Goal: Task Accomplishment & Management: Use online tool/utility

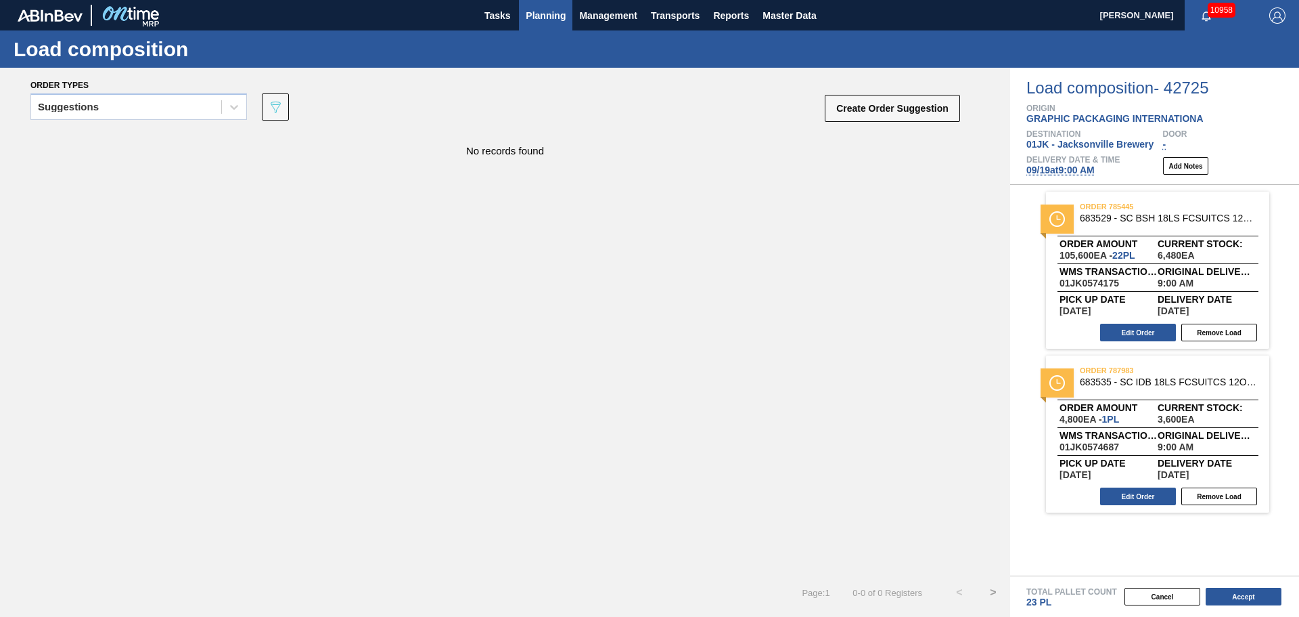
click at [556, 18] on span "Planning" at bounding box center [546, 15] width 40 height 16
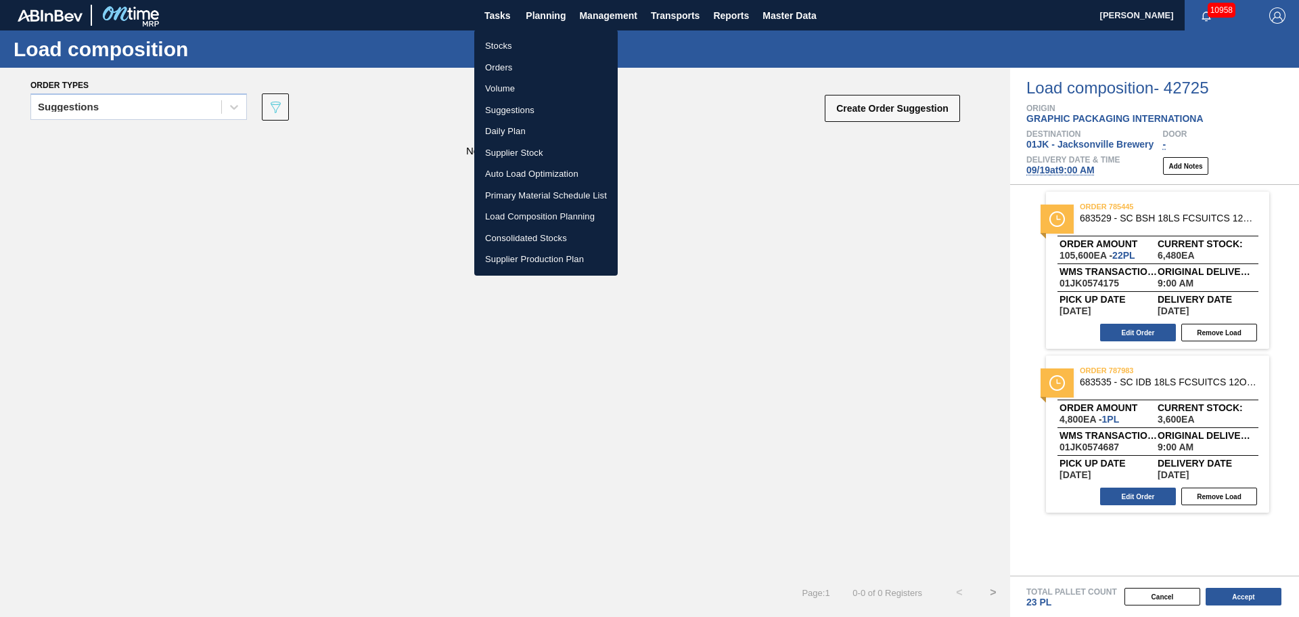
click at [505, 70] on li "Orders" at bounding box center [545, 68] width 143 height 22
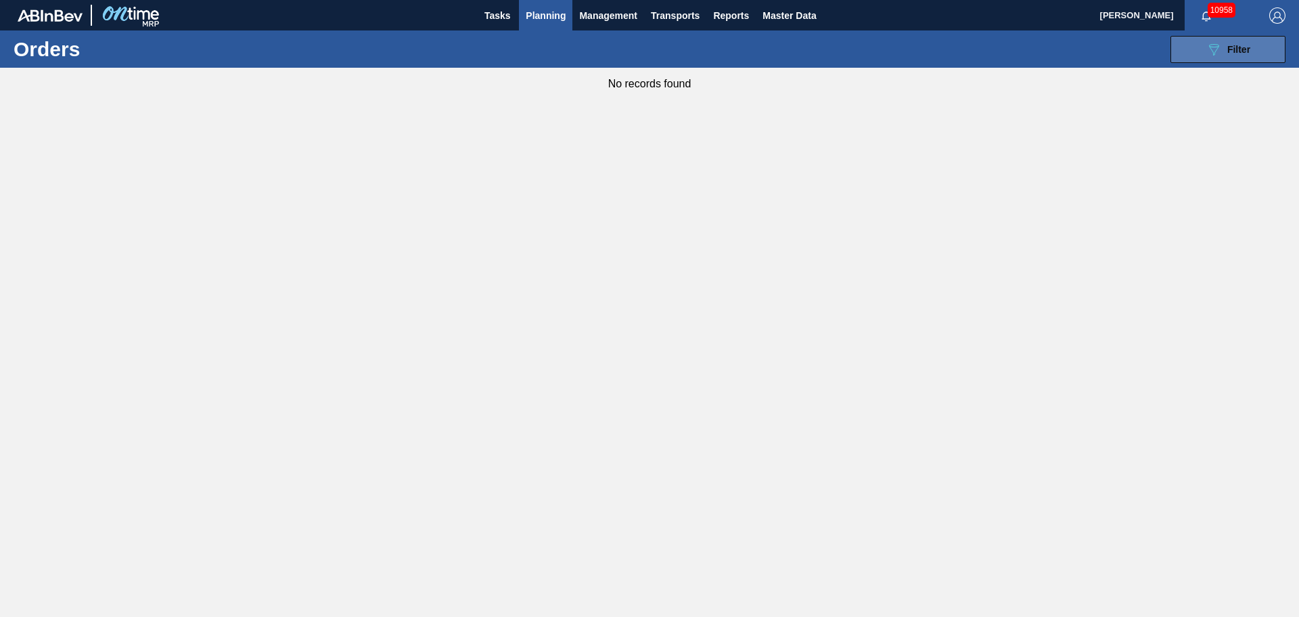
click at [1193, 50] on button "089F7B8B-B2A5-4AFE-B5C0-19BA573D28AC Filter" at bounding box center [1228, 49] width 115 height 27
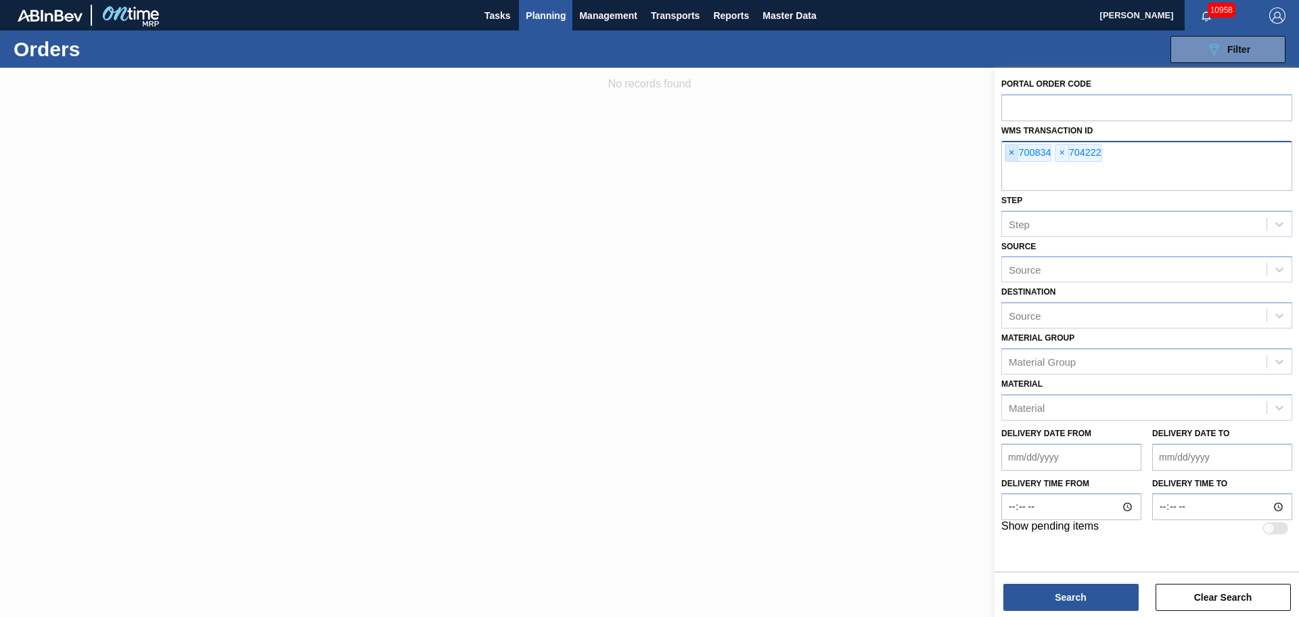
click at [1014, 152] on span "×" at bounding box center [1012, 153] width 13 height 16
click at [1012, 150] on span "×" at bounding box center [1012, 153] width 13 height 16
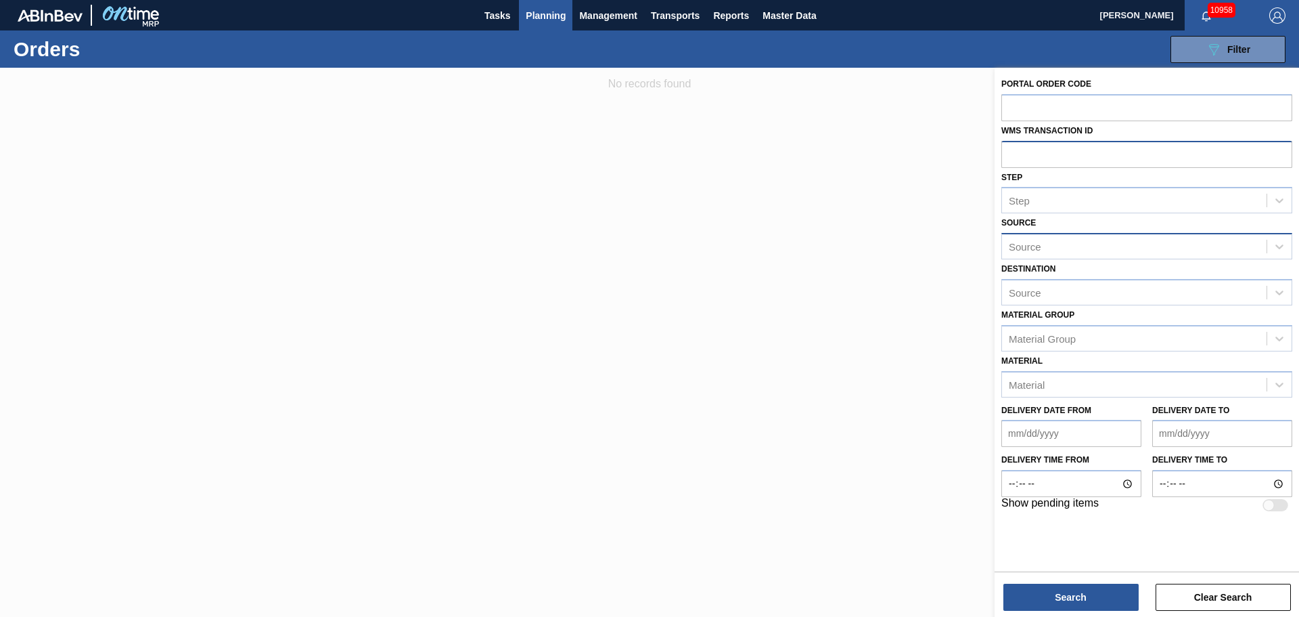
click at [1259, 236] on div "Source" at bounding box center [1147, 246] width 291 height 26
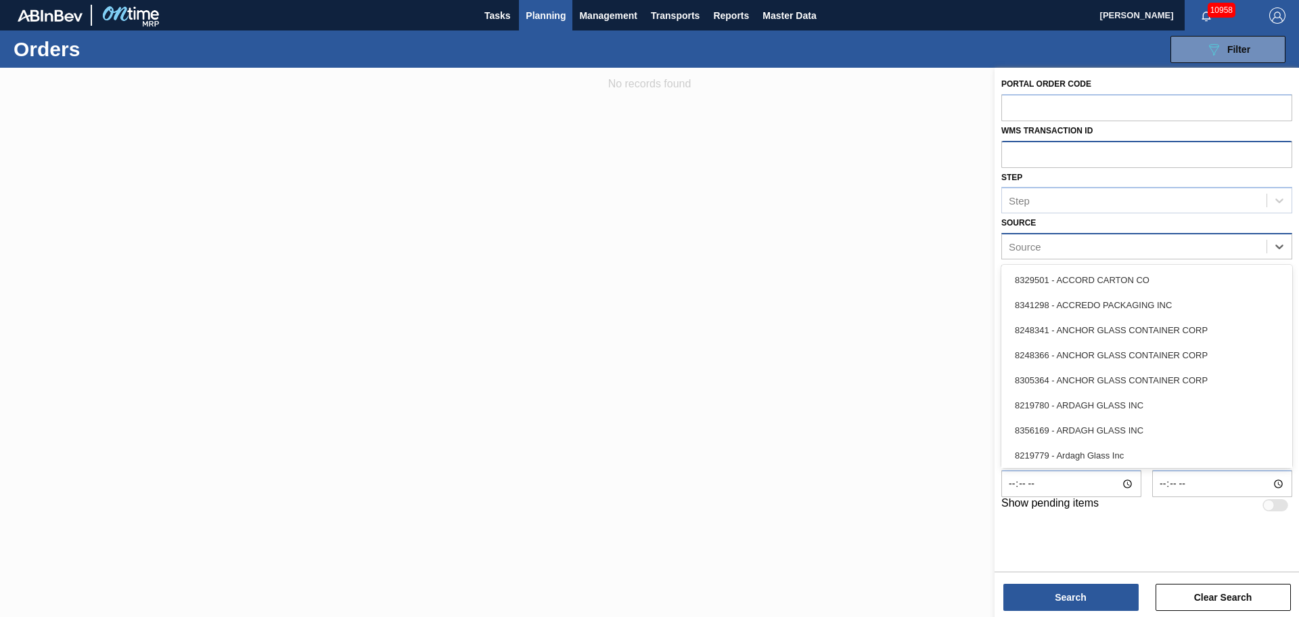
click at [1264, 240] on div "Source" at bounding box center [1134, 247] width 265 height 20
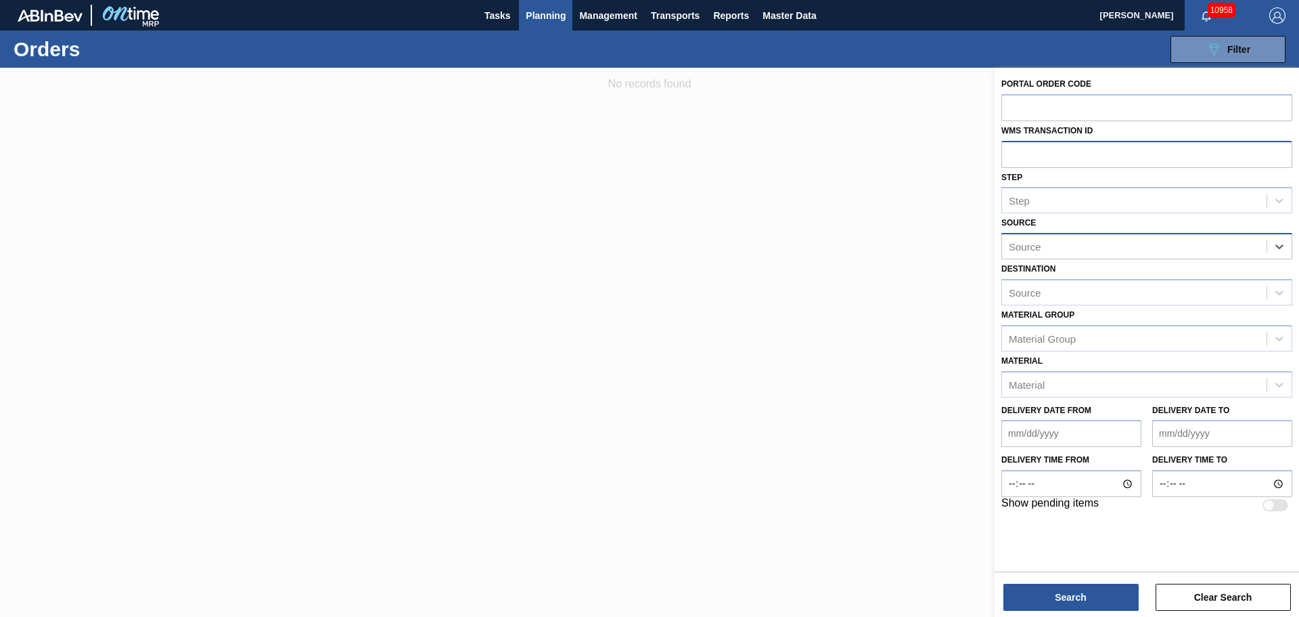
click at [1264, 240] on div "Source" at bounding box center [1134, 247] width 265 height 20
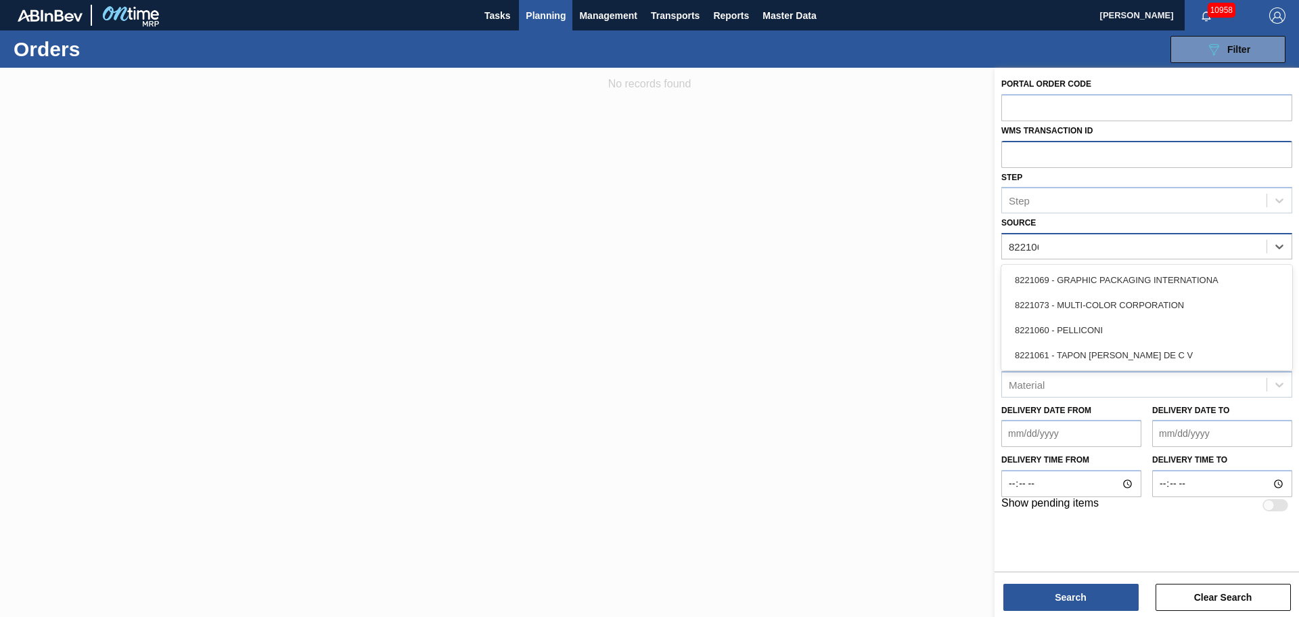
type input "8221060"
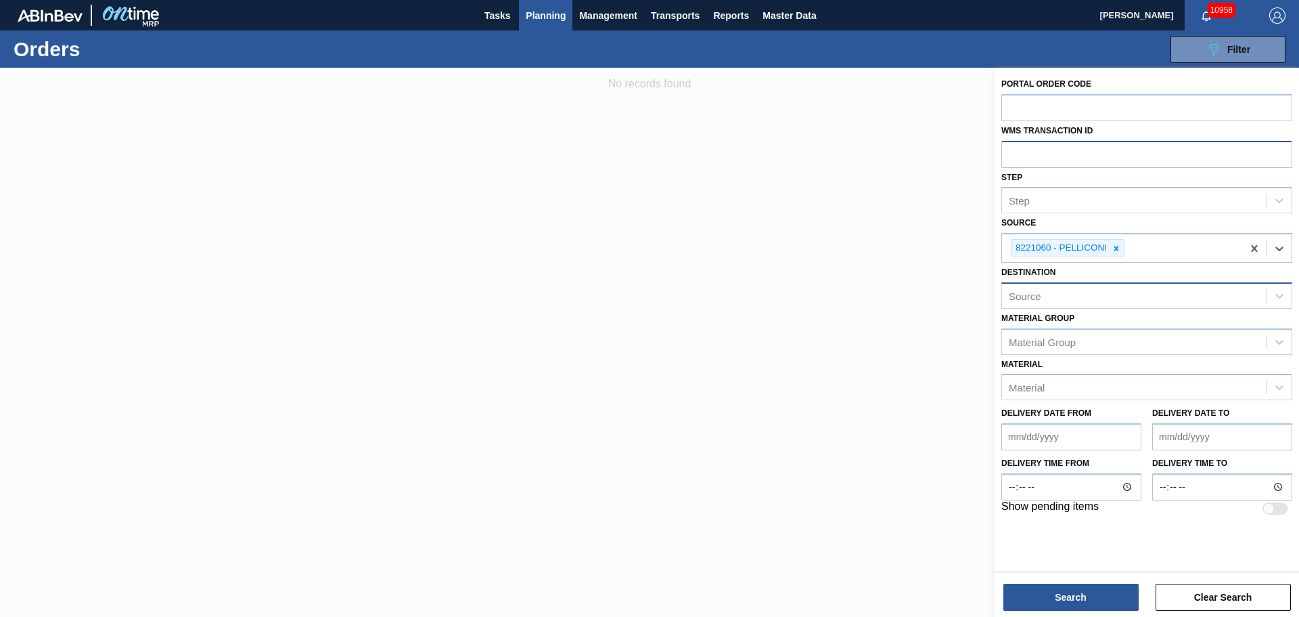
click at [1081, 298] on div "Source" at bounding box center [1134, 296] width 265 height 20
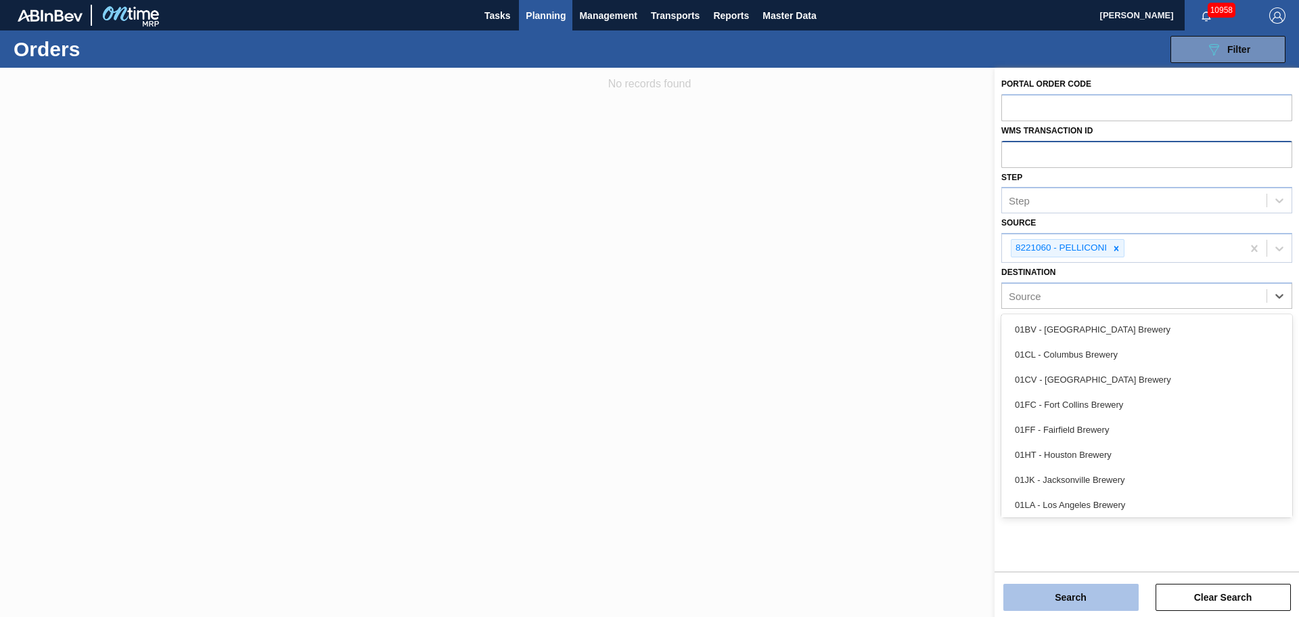
click at [1113, 610] on button "Search" at bounding box center [1071, 596] width 135 height 27
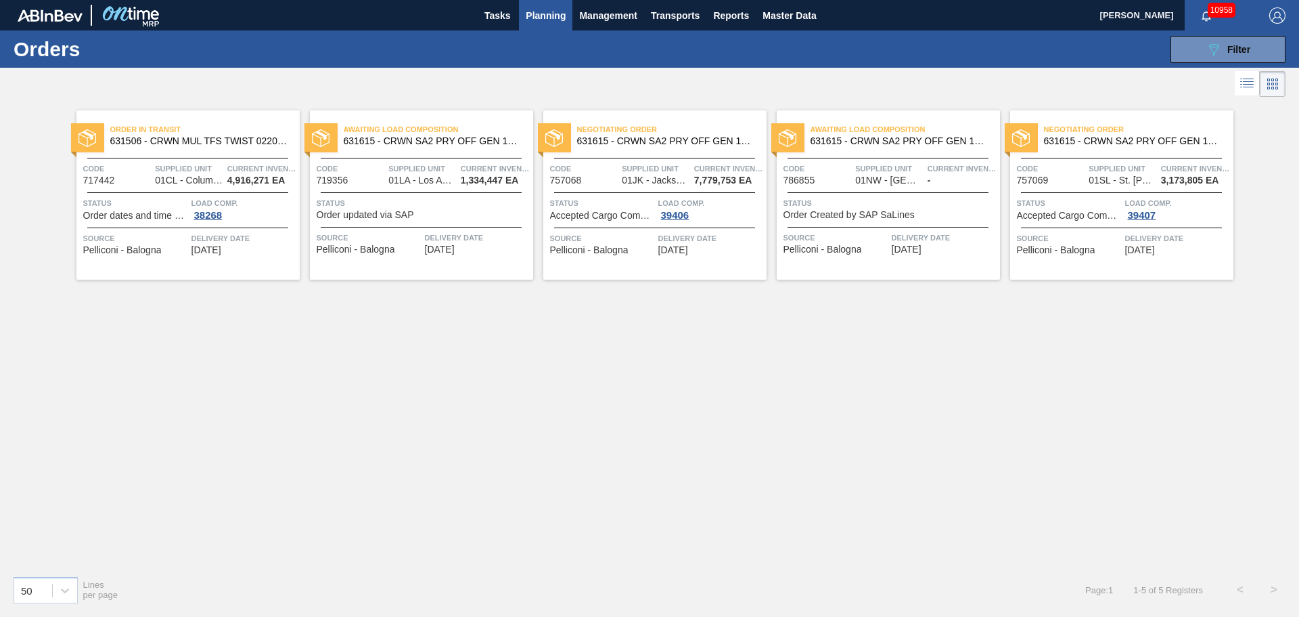
click at [669, 116] on div "Negotiating Order 631615 - CRWN SA2 PRY OFF GEN 1122 26MM TFS TIN P Code 757068…" at bounding box center [654, 194] width 223 height 169
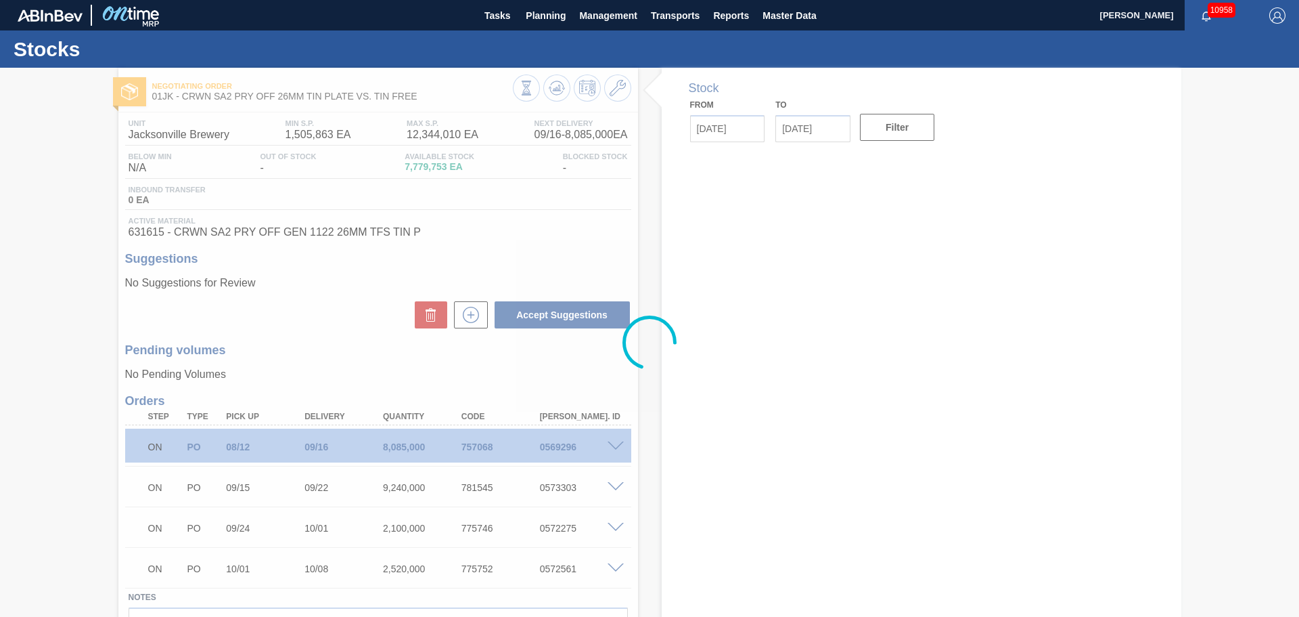
type input "09/15/2025"
type input "09/29/2025"
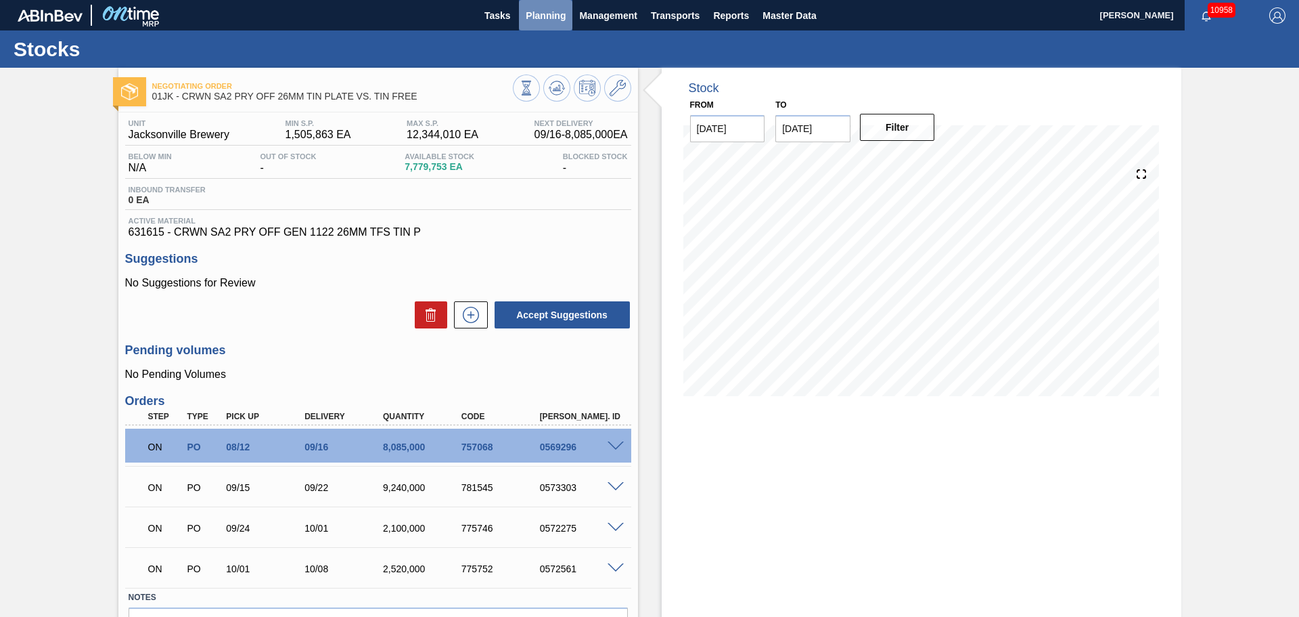
click at [560, 20] on span "Planning" at bounding box center [546, 15] width 40 height 16
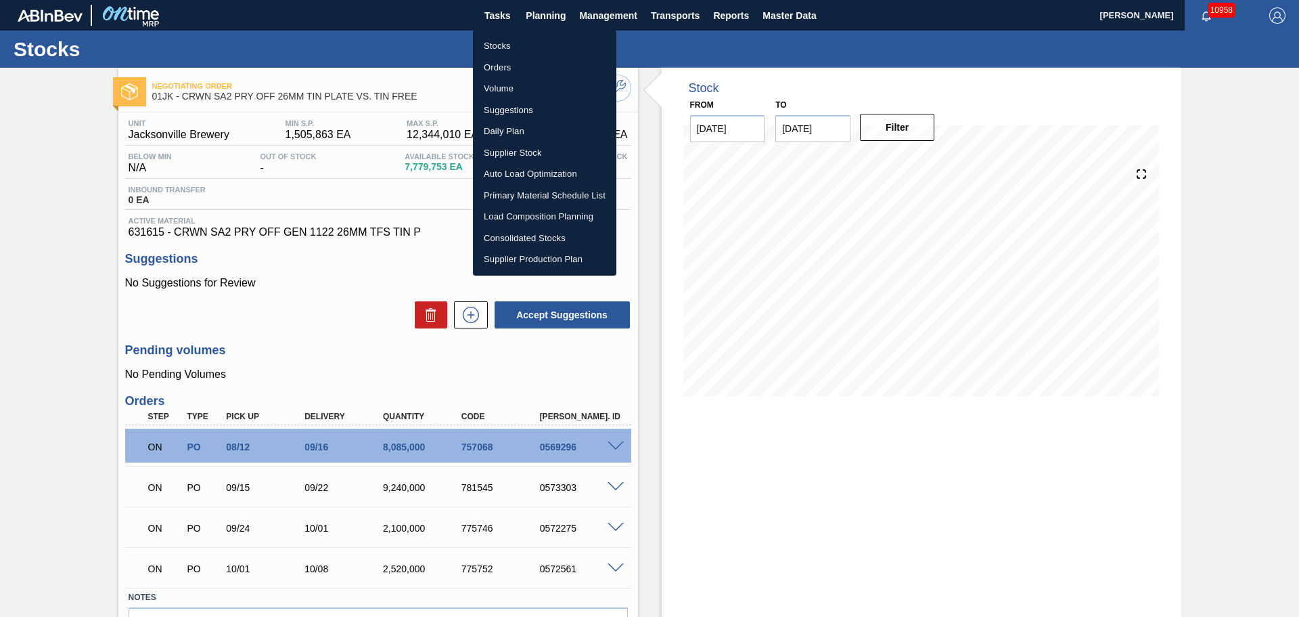
click at [541, 212] on li "Load Composition Planning" at bounding box center [544, 217] width 143 height 22
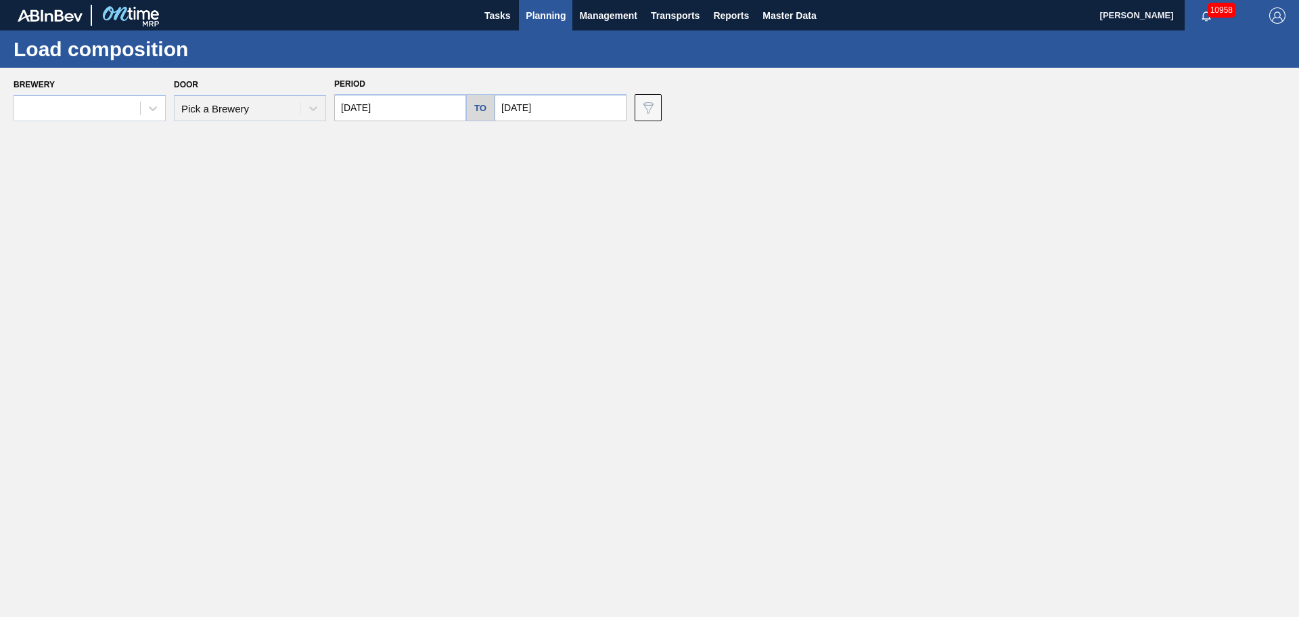
click at [139, 122] on div "Brewery Door Pick a Brewery Period 09/14/2025 to 09/28/2025 Data view filter Un…" at bounding box center [649, 98] width 1299 height 60
click at [141, 112] on div at bounding box center [153, 108] width 24 height 24
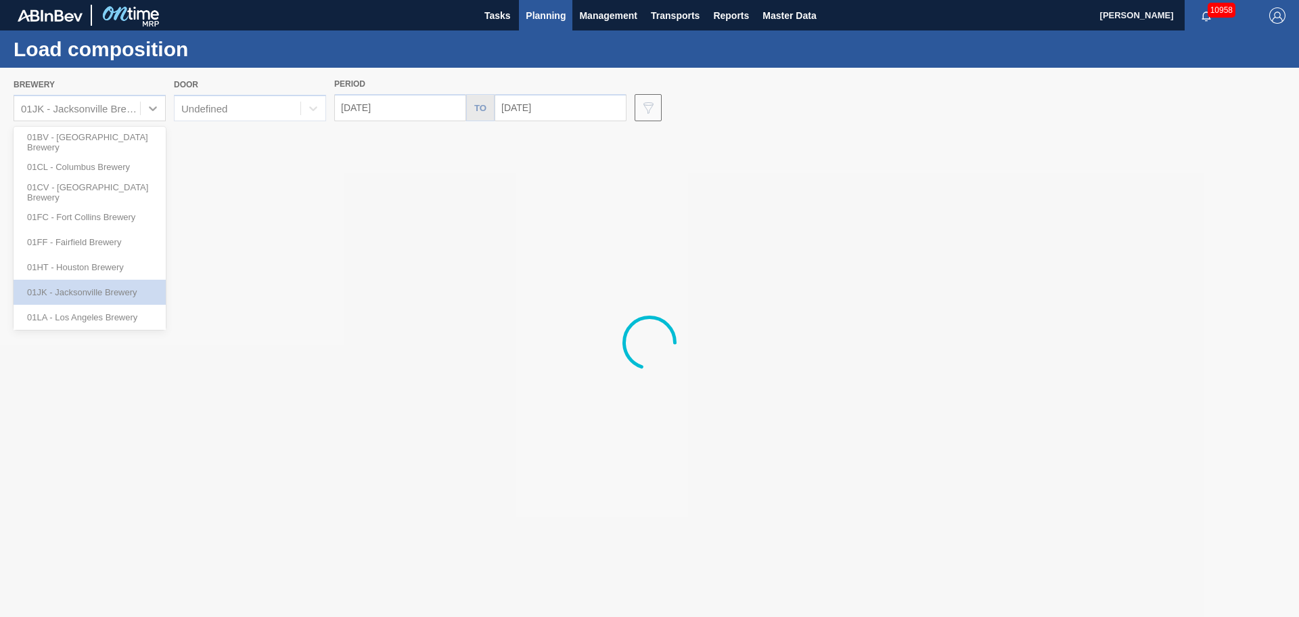
click at [255, 58] on div "Load composition" at bounding box center [649, 48] width 1299 height 37
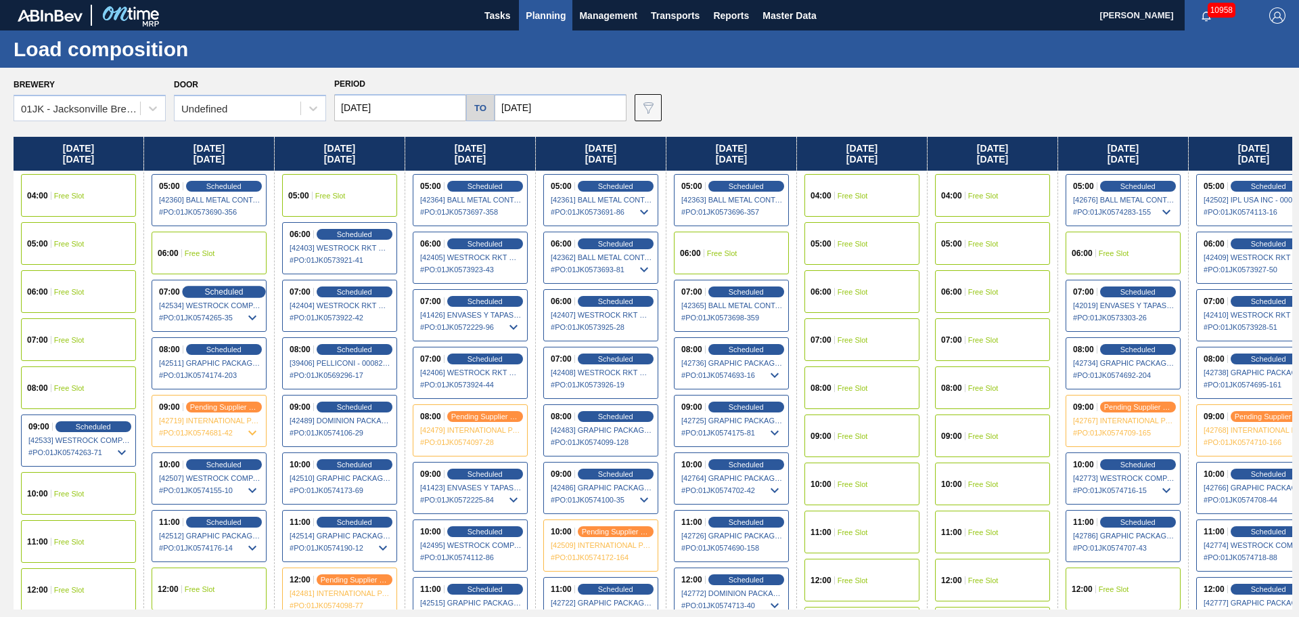
scroll to position [271, 0]
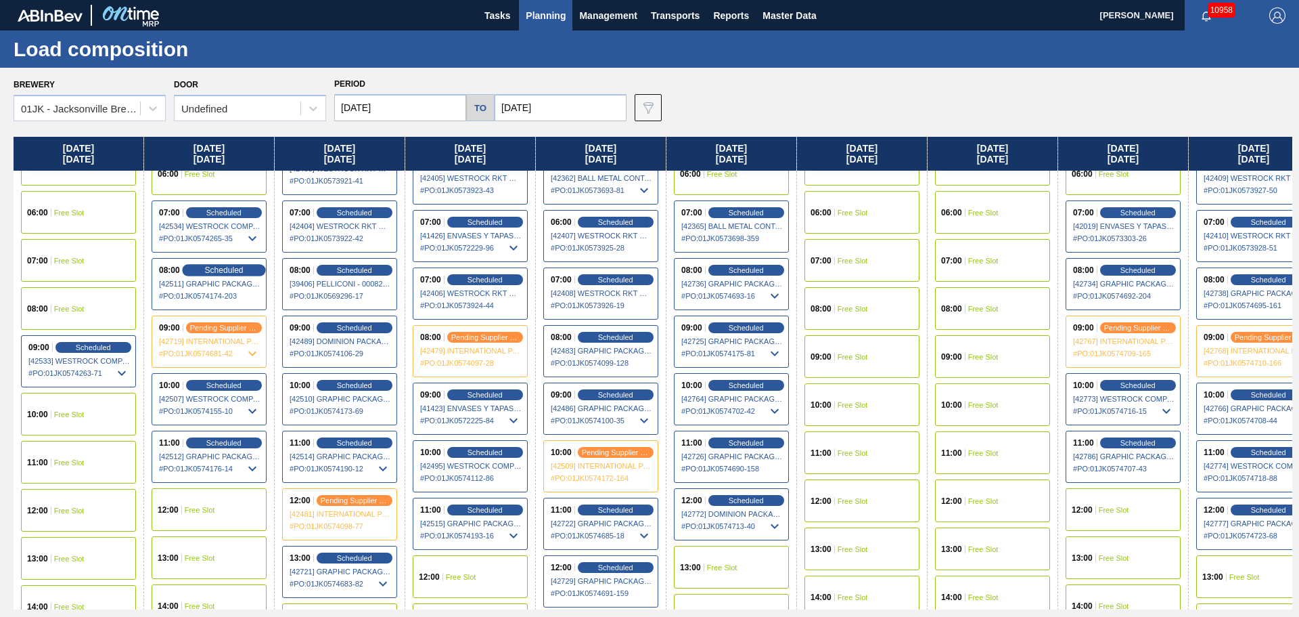
click at [252, 271] on div "Scheduled" at bounding box center [223, 270] width 83 height 12
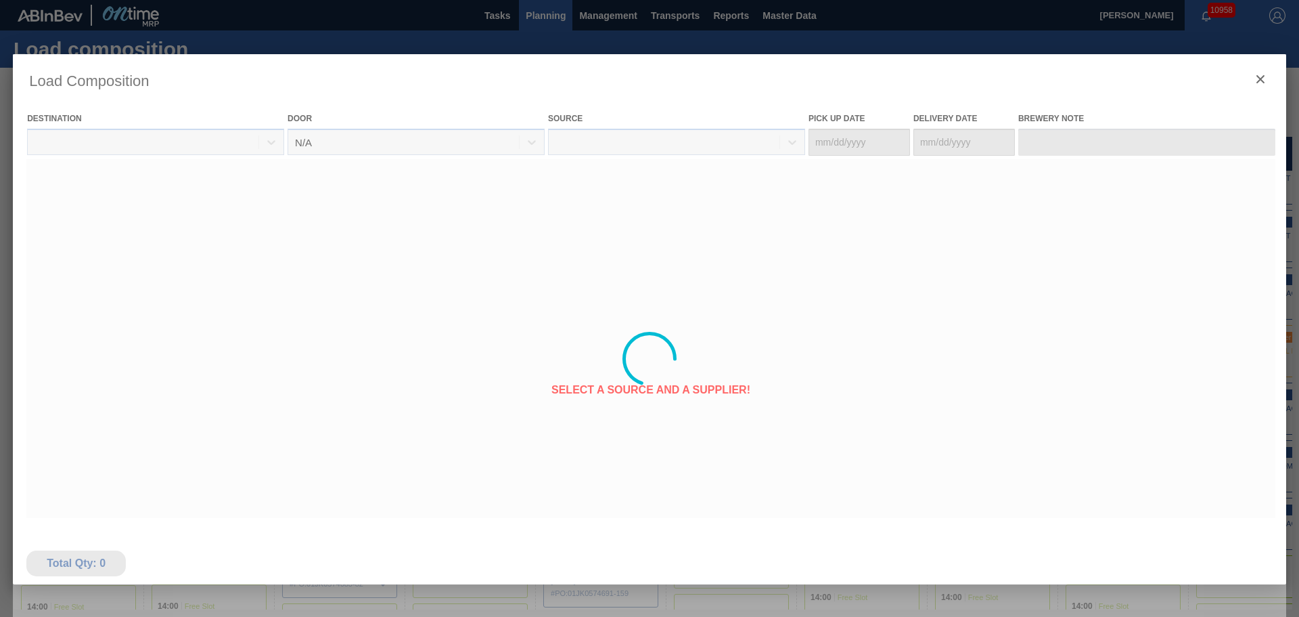
type Date "09/12/2025"
type Date "09/15/2025"
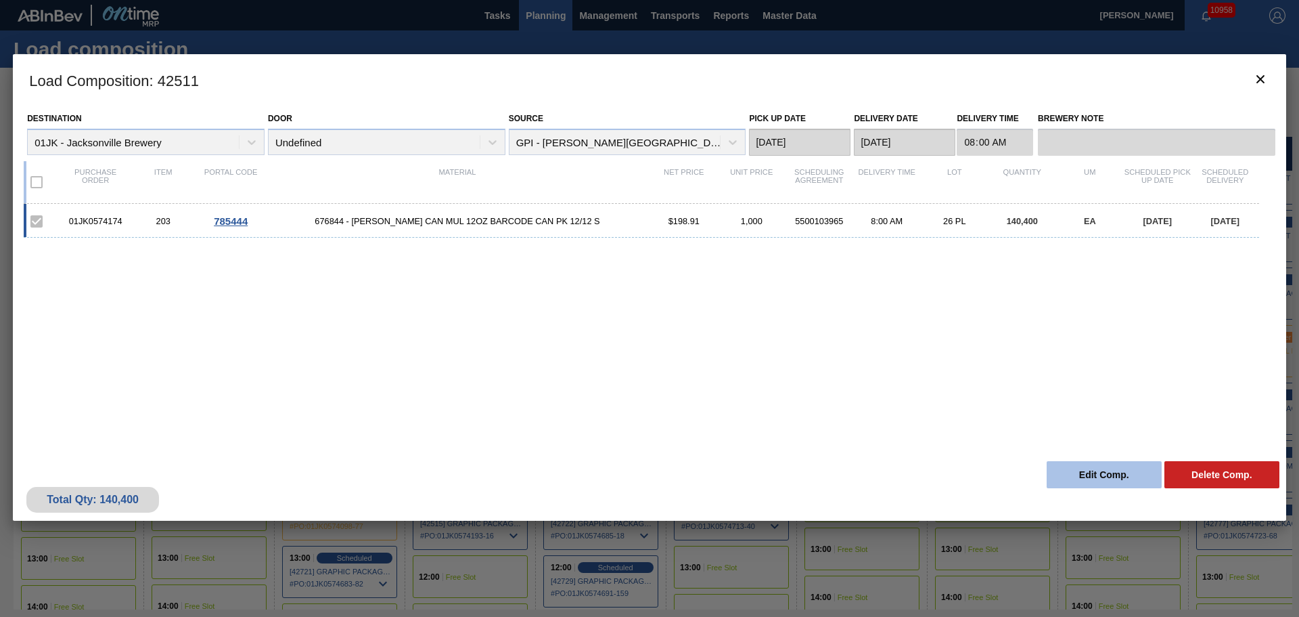
click at [1071, 472] on button "Edit Comp." at bounding box center [1104, 474] width 115 height 27
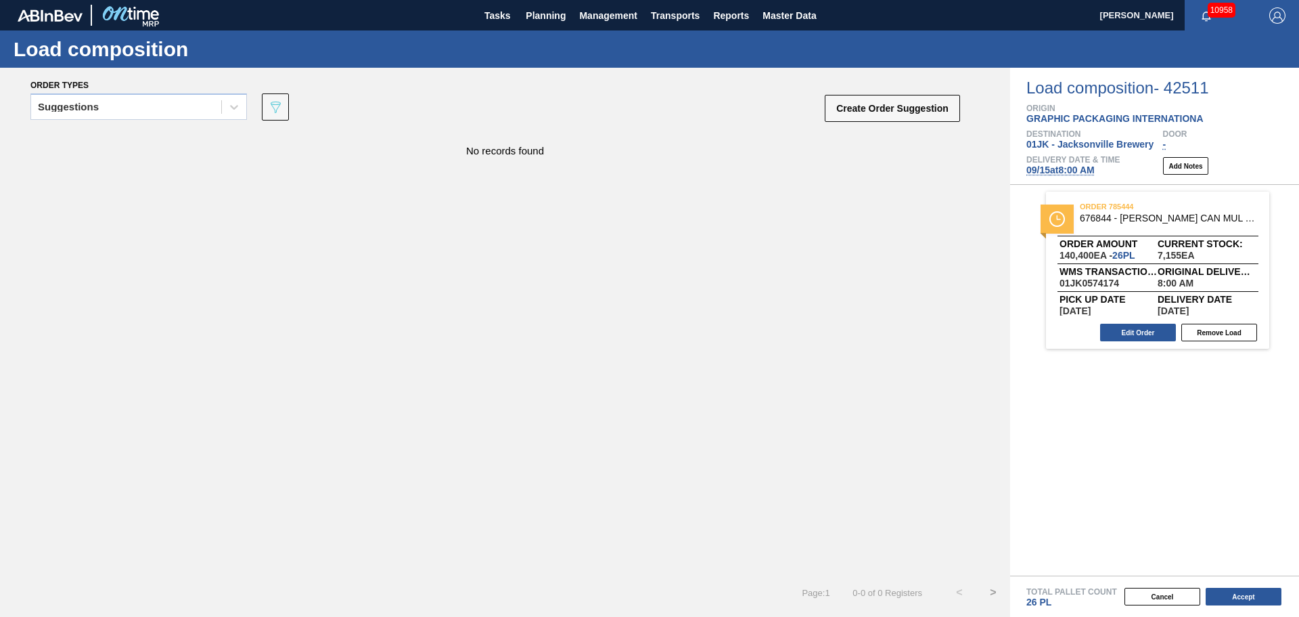
click at [1037, 169] on span "09/15 at 8:00 AM" at bounding box center [1061, 169] width 68 height 11
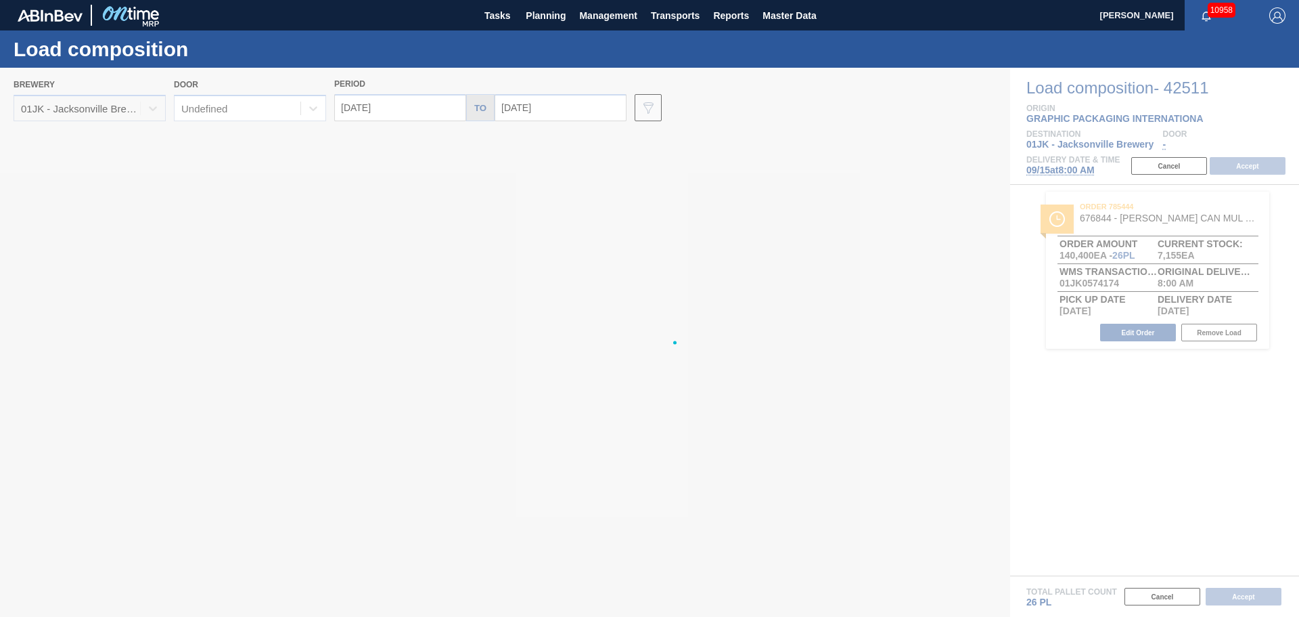
type input "09/15/2025"
type input "09/22/2025"
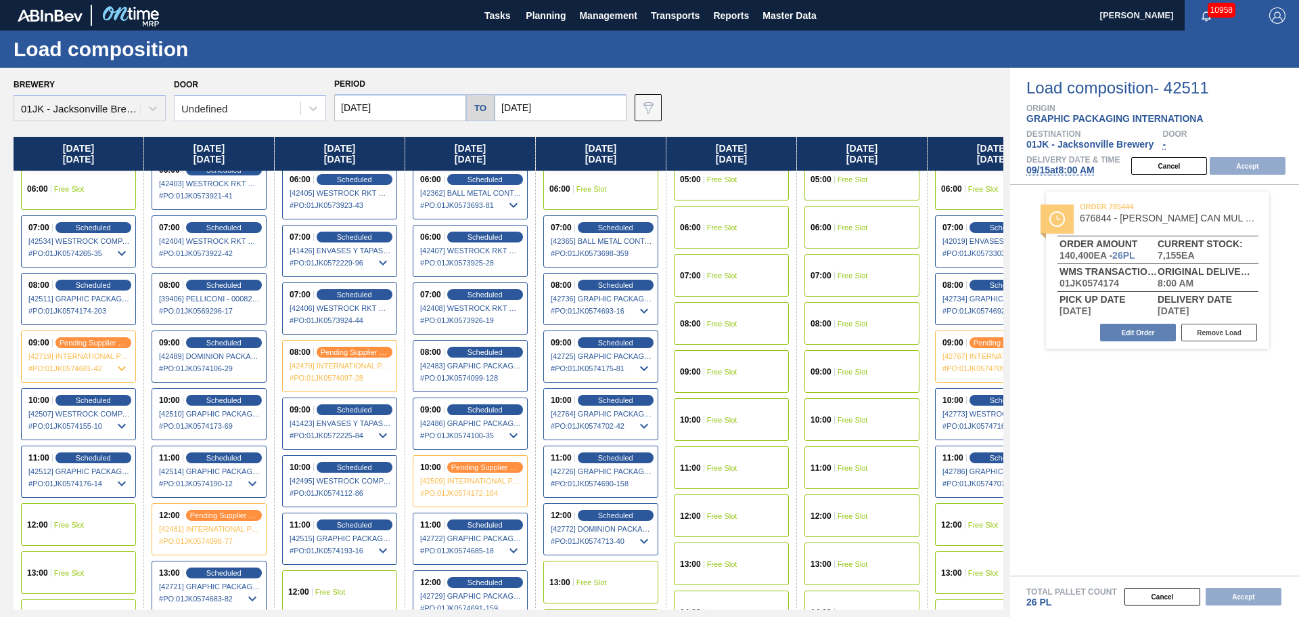
scroll to position [271, 0]
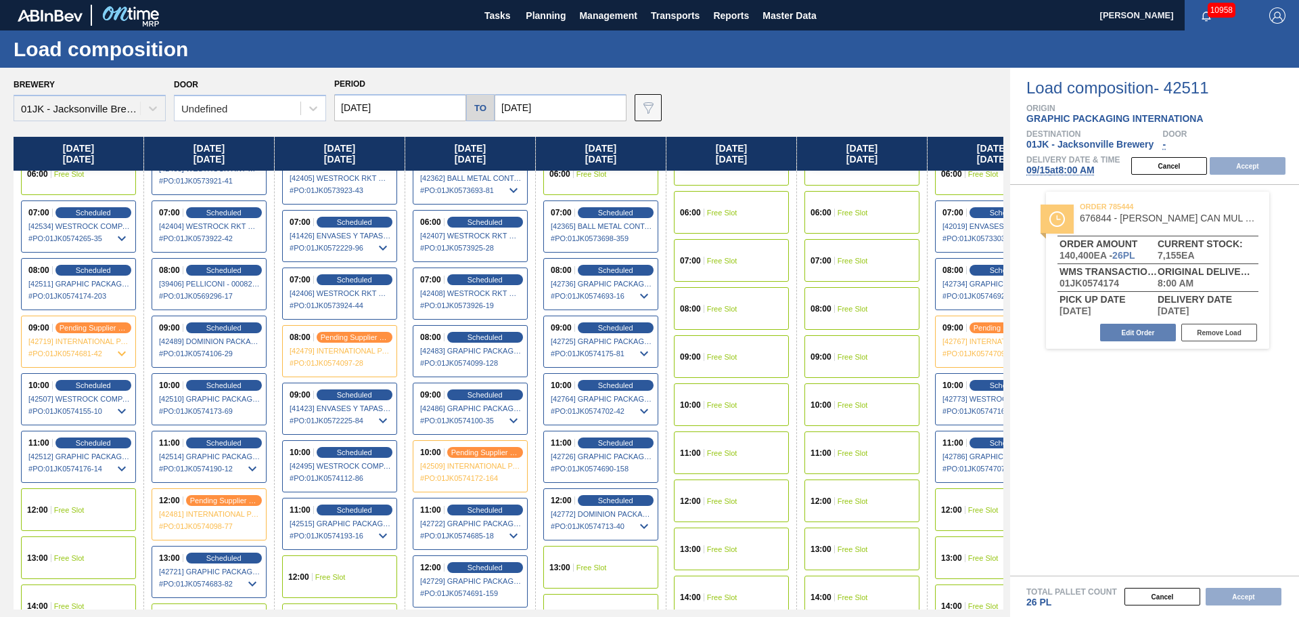
click at [112, 500] on div "12:00 Free Slot" at bounding box center [78, 509] width 115 height 43
click at [1269, 166] on button "Accept" at bounding box center [1248, 166] width 76 height 18
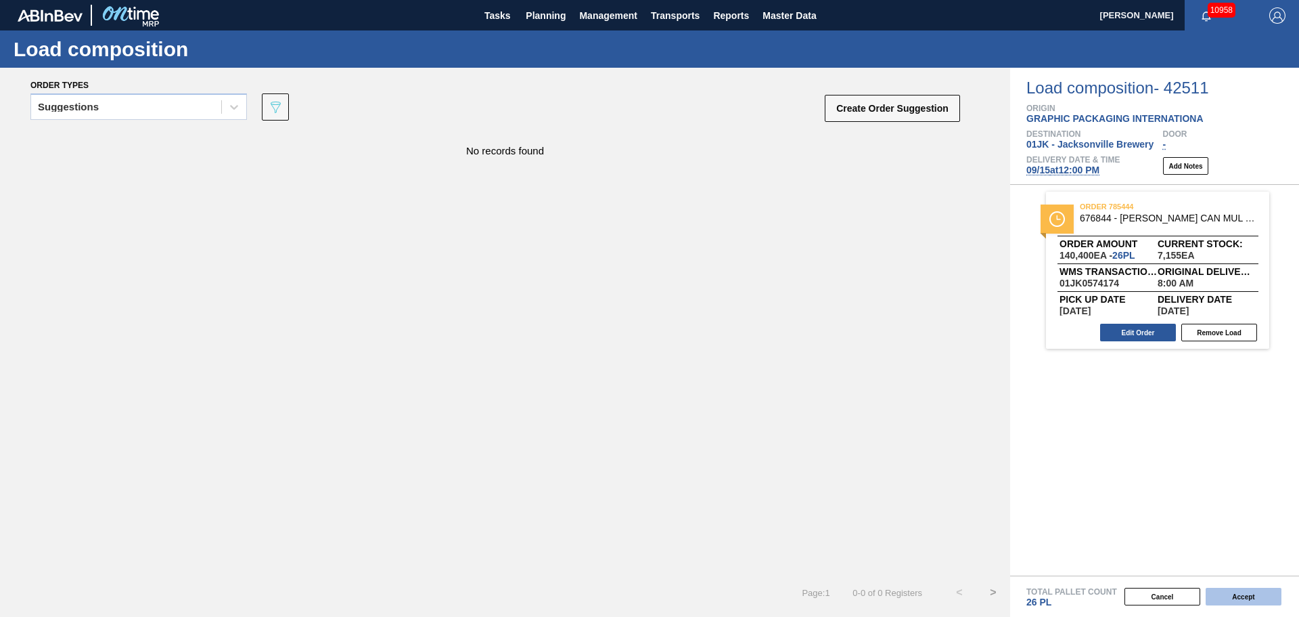
click at [1250, 594] on button "Accept" at bounding box center [1244, 596] width 76 height 18
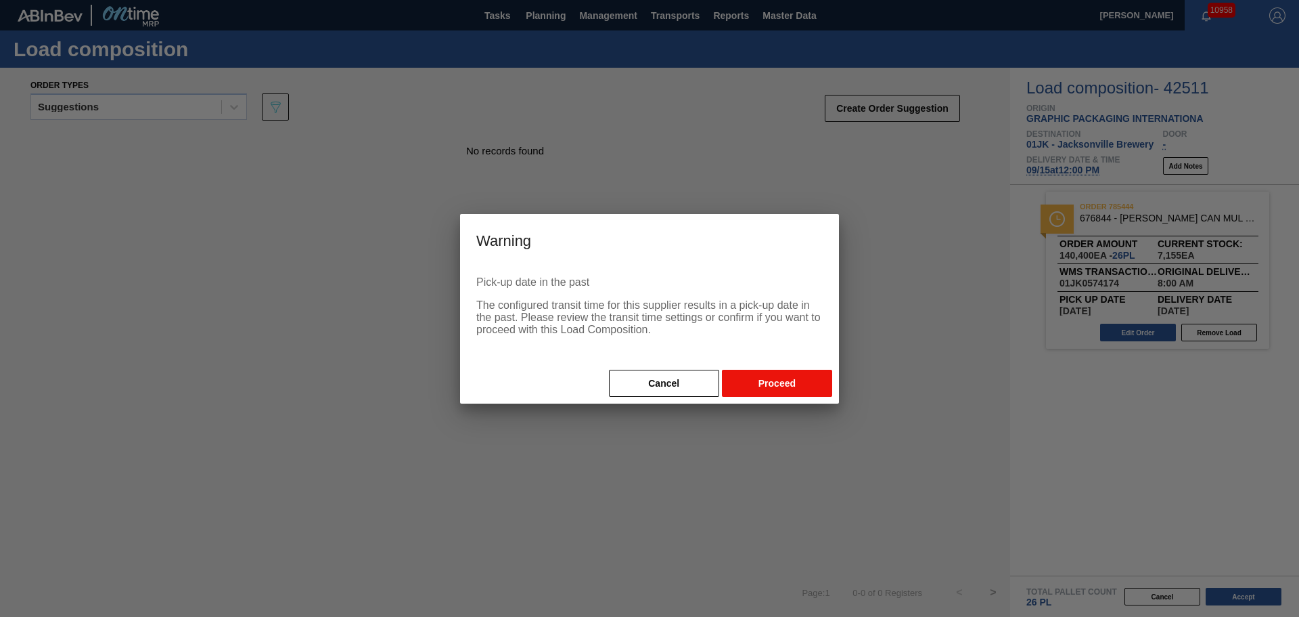
click at [769, 395] on button "Proceed" at bounding box center [777, 383] width 110 height 27
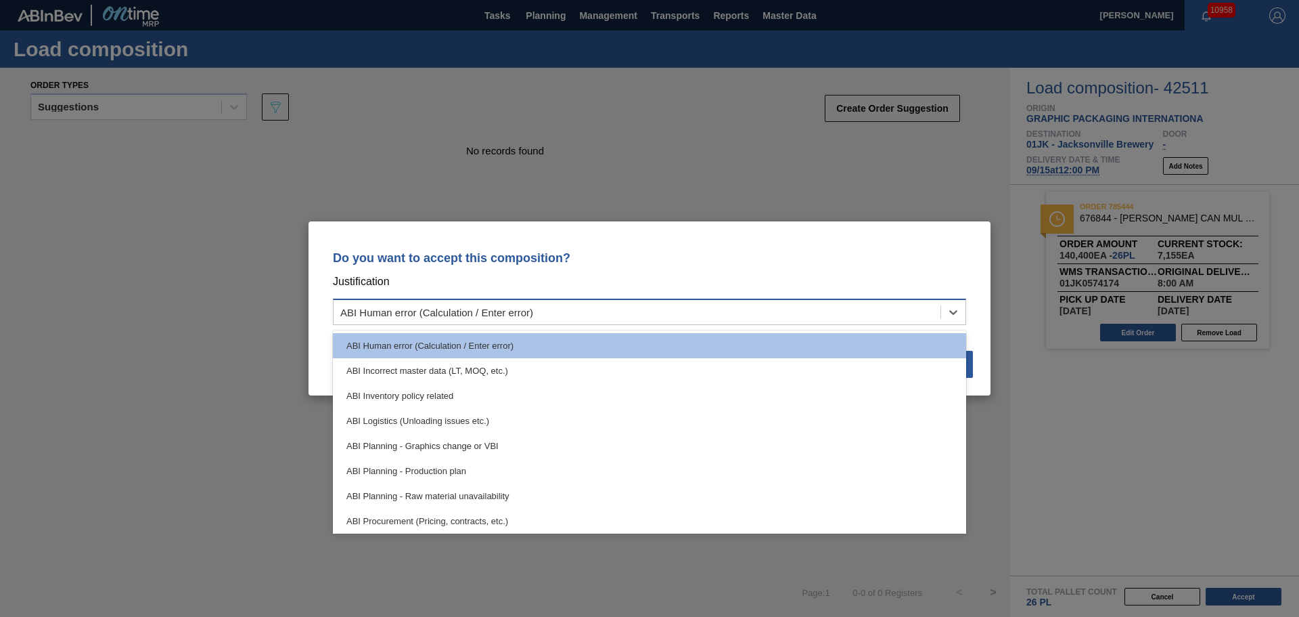
click at [674, 303] on div "ABI Human error (Calculation / Enter error)" at bounding box center [637, 313] width 607 height 20
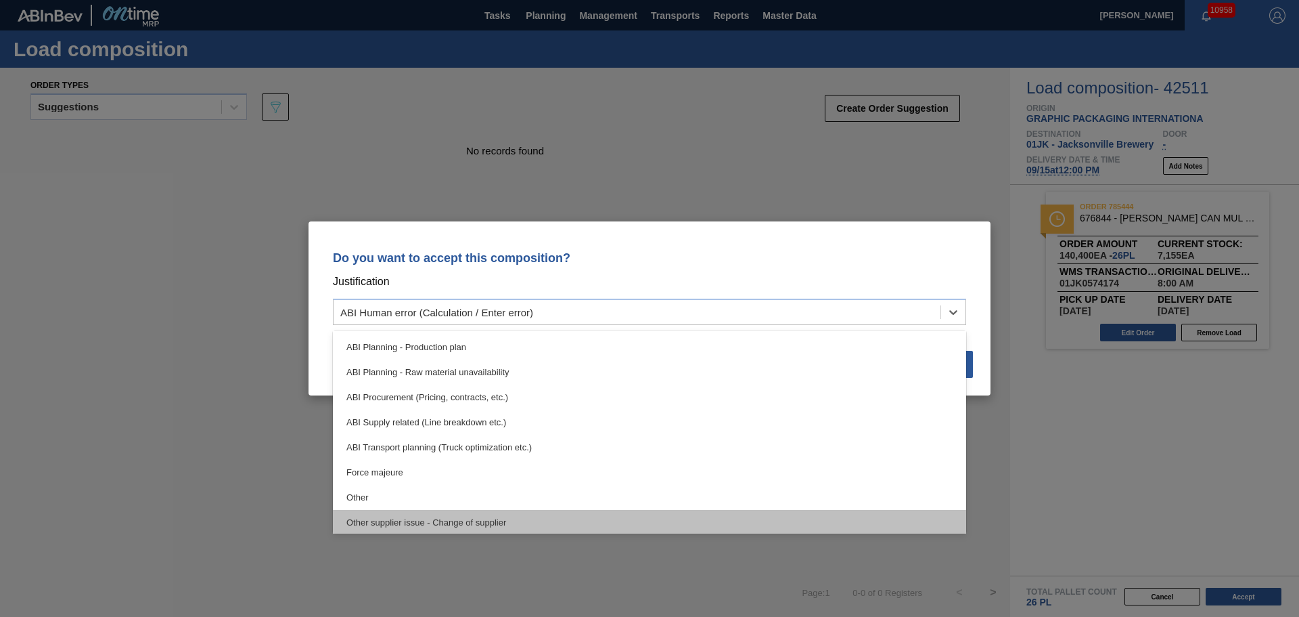
scroll to position [253, 0]
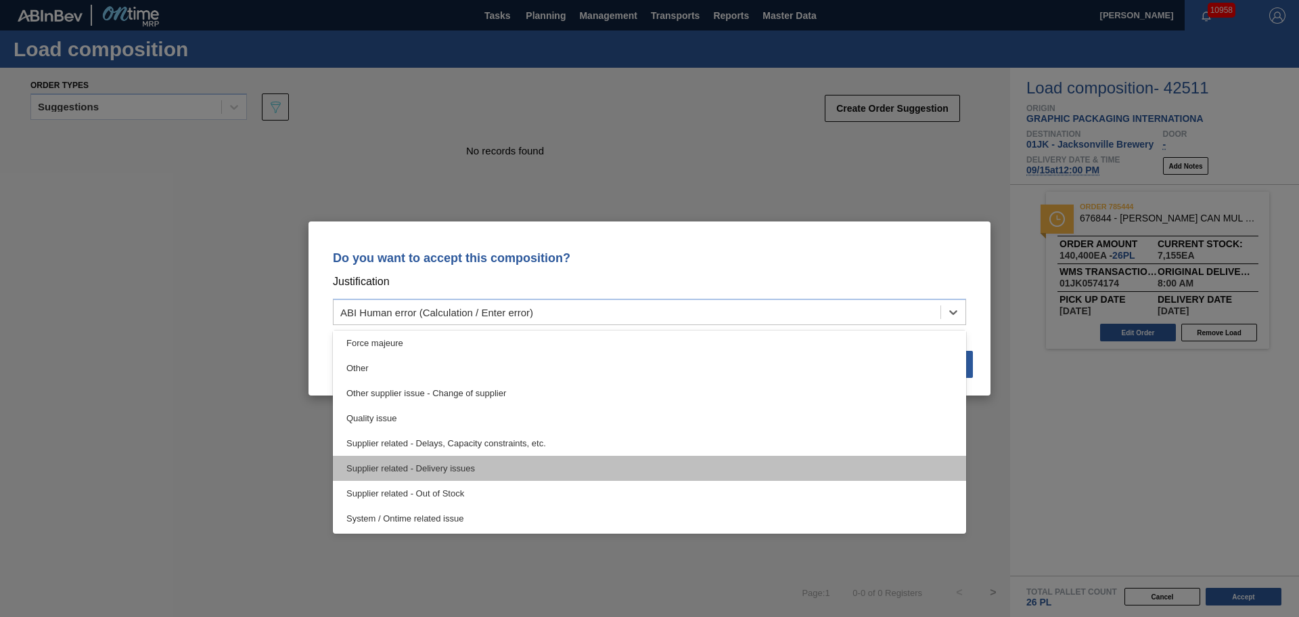
click at [489, 474] on div "Supplier related - Delivery issues" at bounding box center [649, 467] width 633 height 25
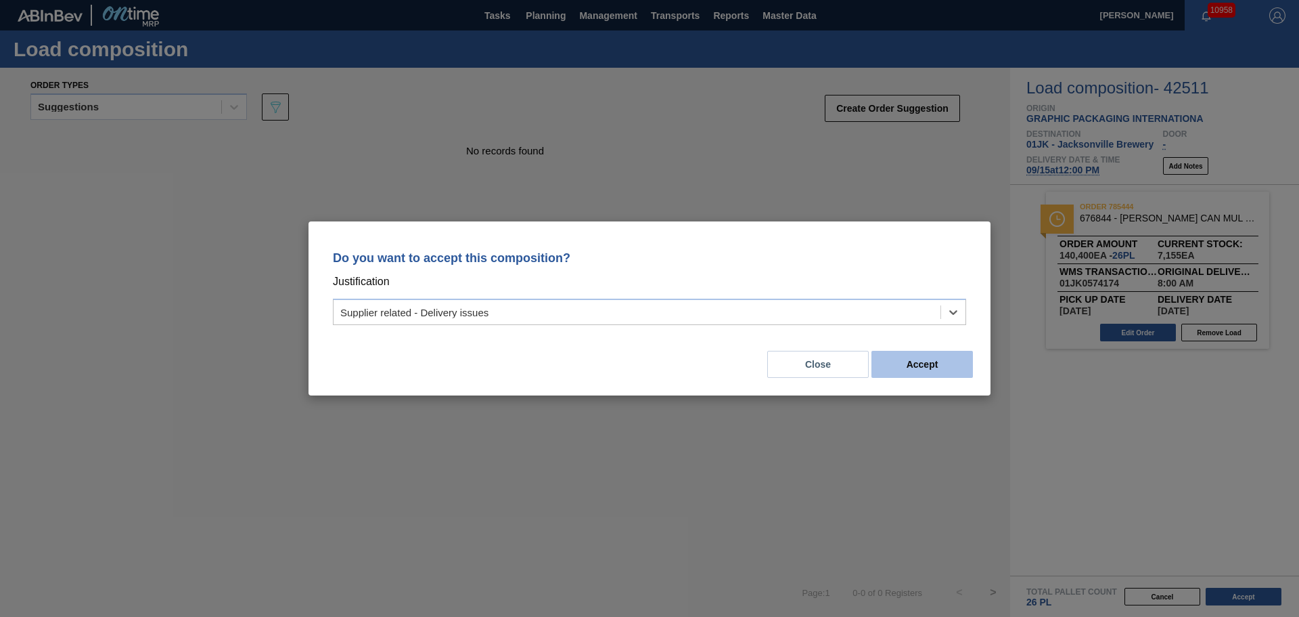
click at [894, 364] on button "Accept" at bounding box center [923, 364] width 102 height 27
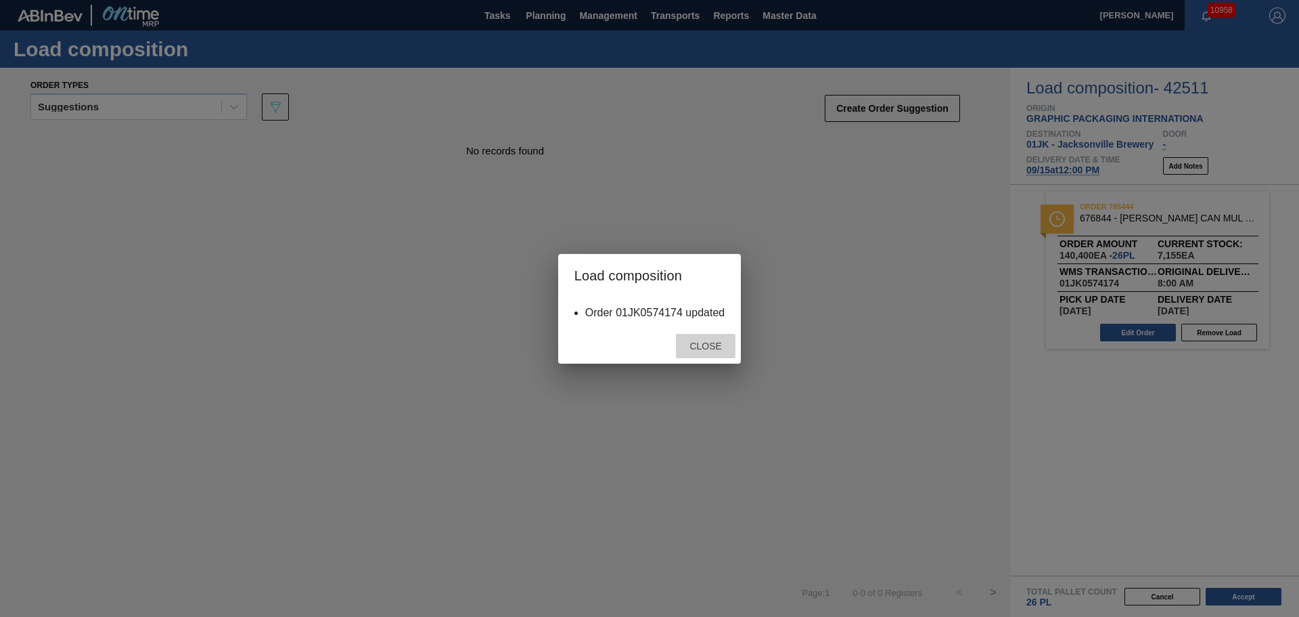
click at [694, 339] on div "Close" at bounding box center [706, 346] width 60 height 25
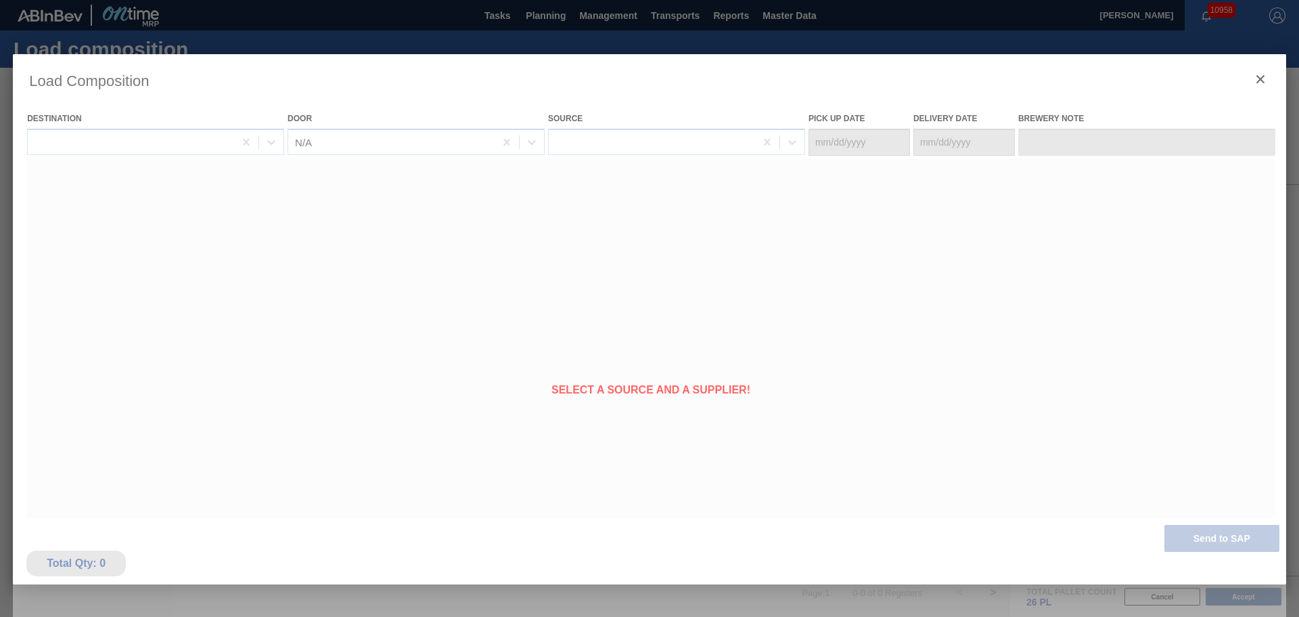
type Date "09/12/2025"
type Date "09/15/2025"
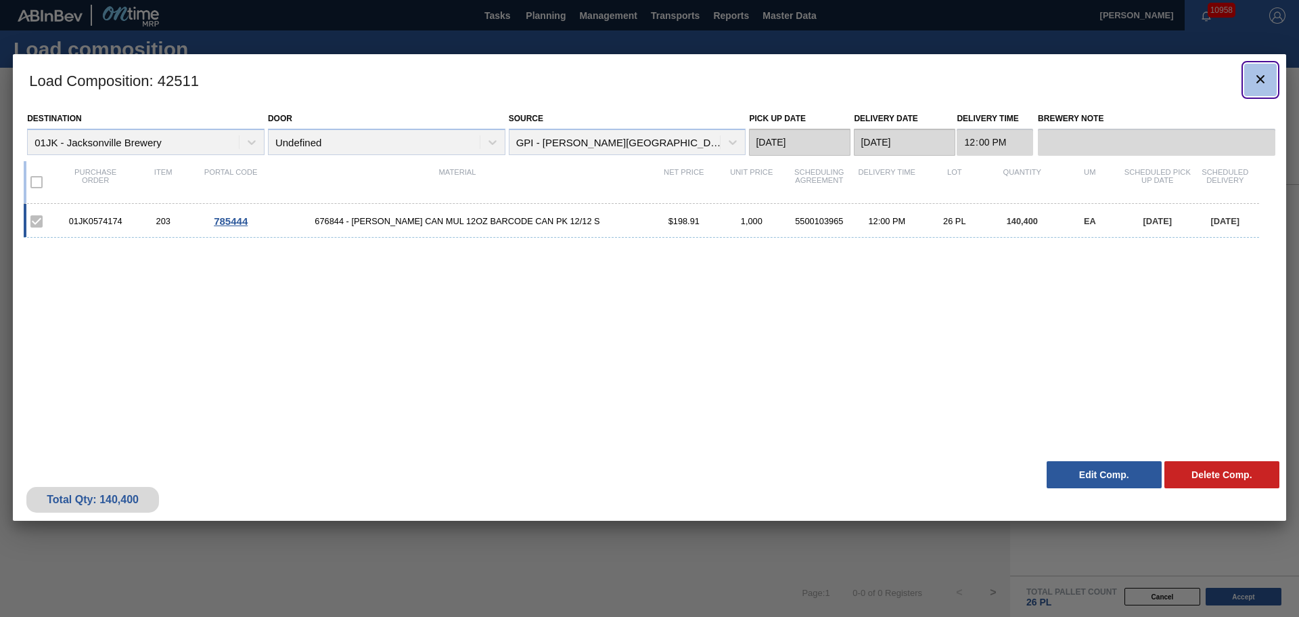
click at [1262, 83] on icon "botão de ícone" at bounding box center [1261, 79] width 16 height 16
